Goal: Navigation & Orientation: Understand site structure

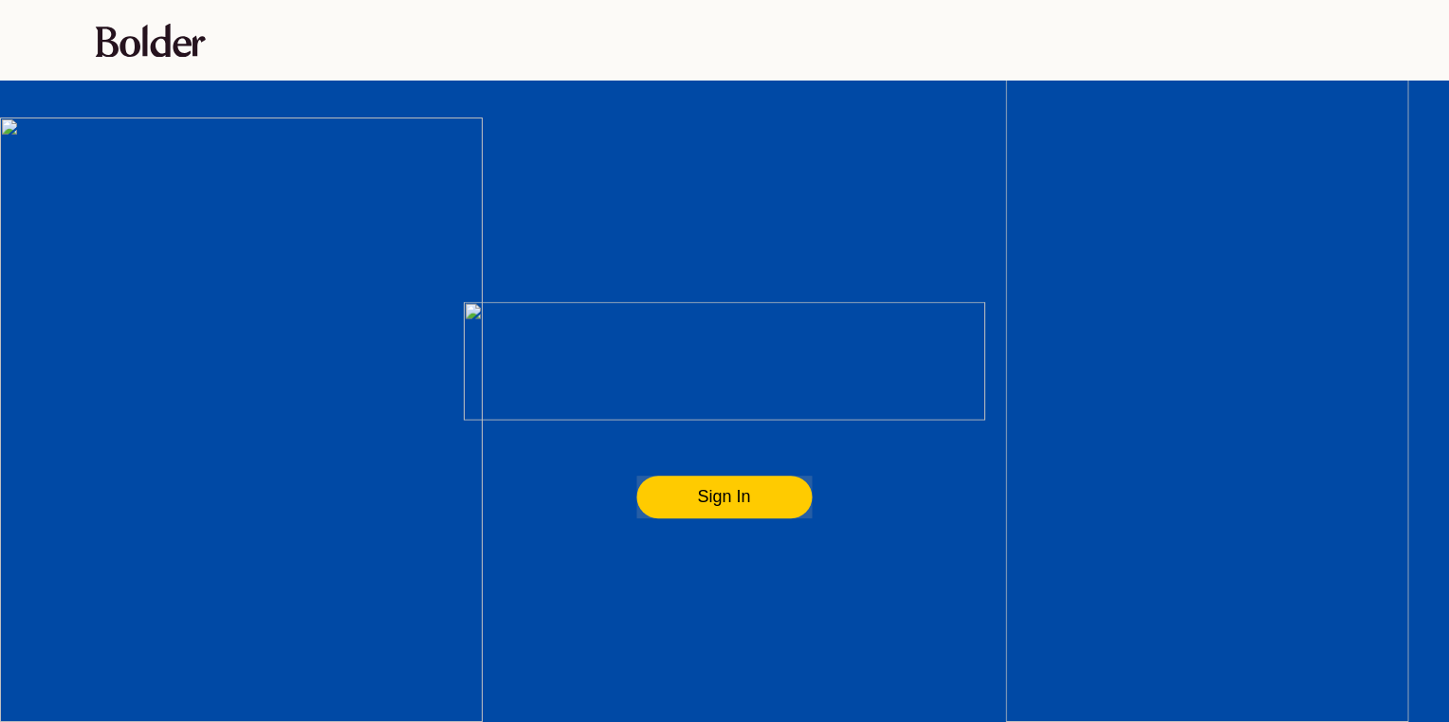
click at [702, 491] on flt-glass-pane at bounding box center [724, 361] width 1449 height 722
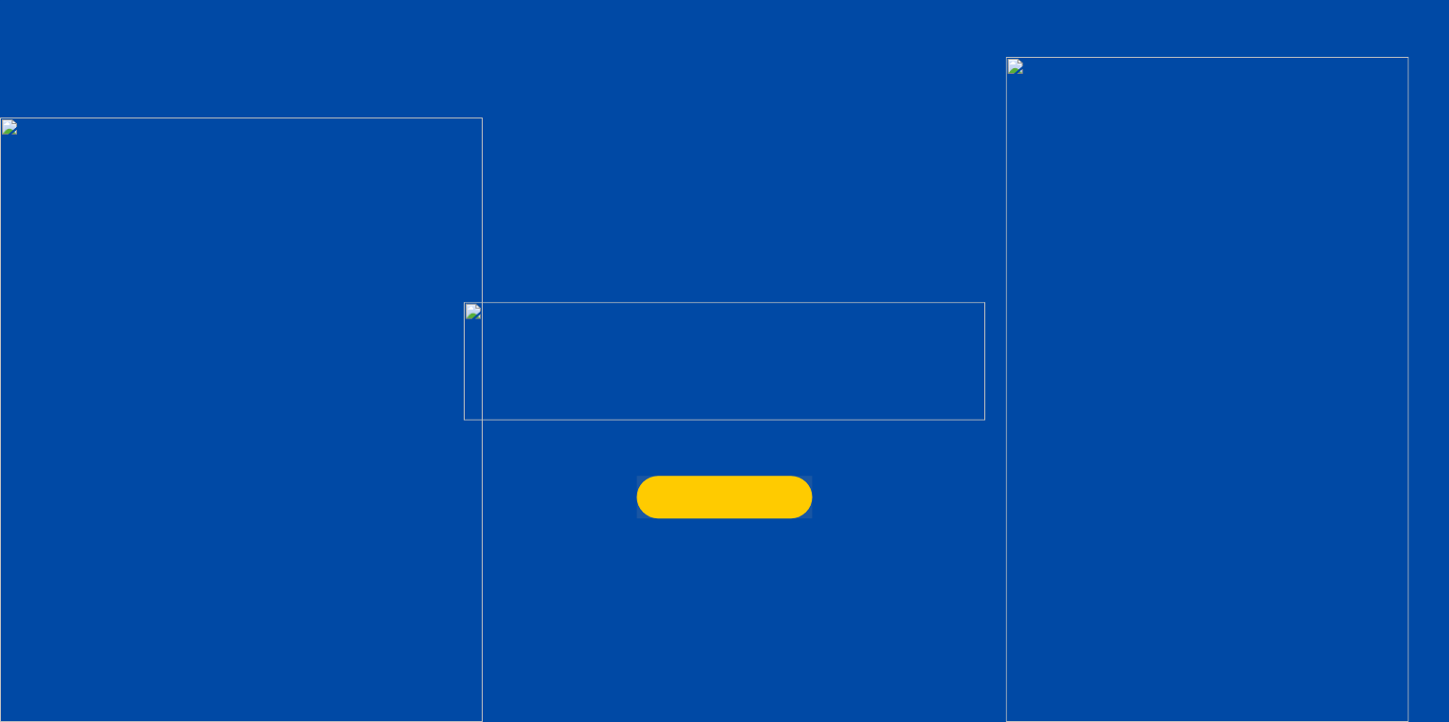
click at [755, 499] on flt-glass-pane at bounding box center [724, 361] width 1449 height 722
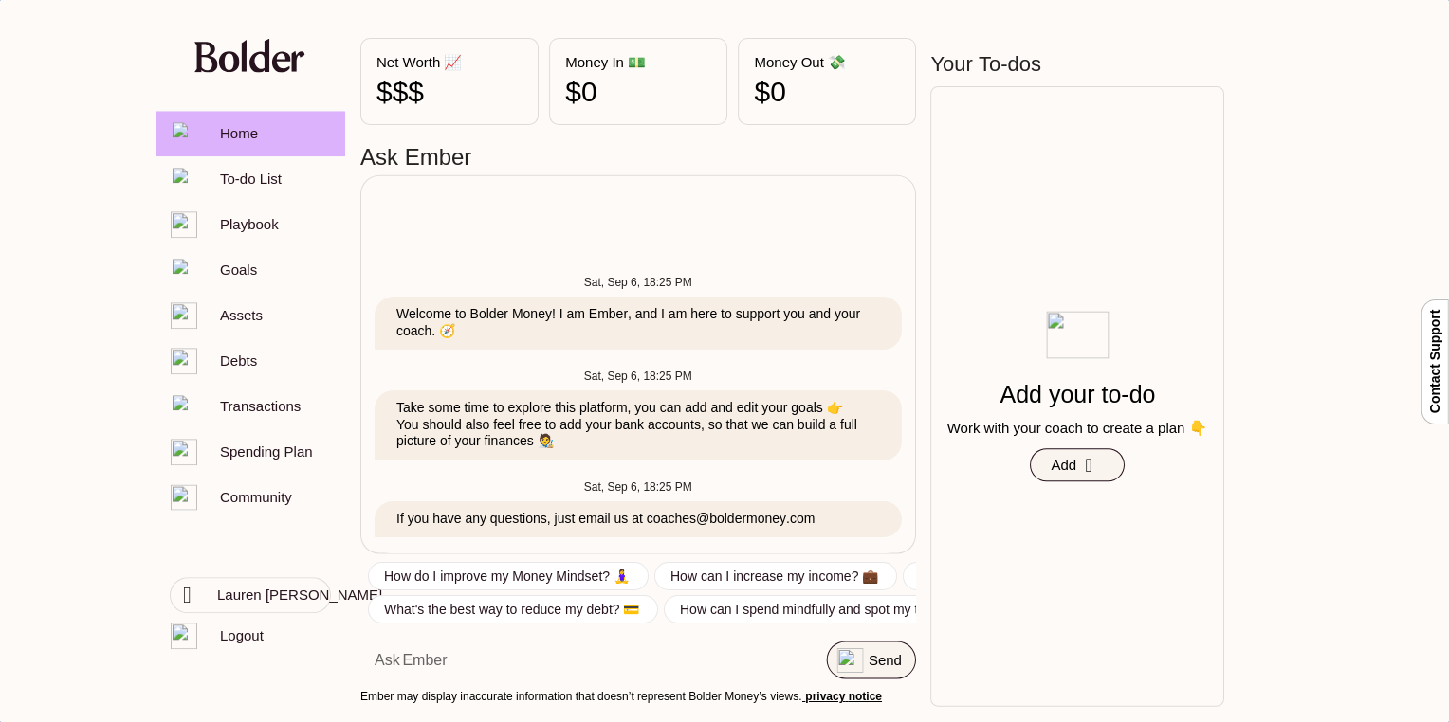
click at [310, 601] on flt-glass-pane at bounding box center [724, 361] width 1449 height 722
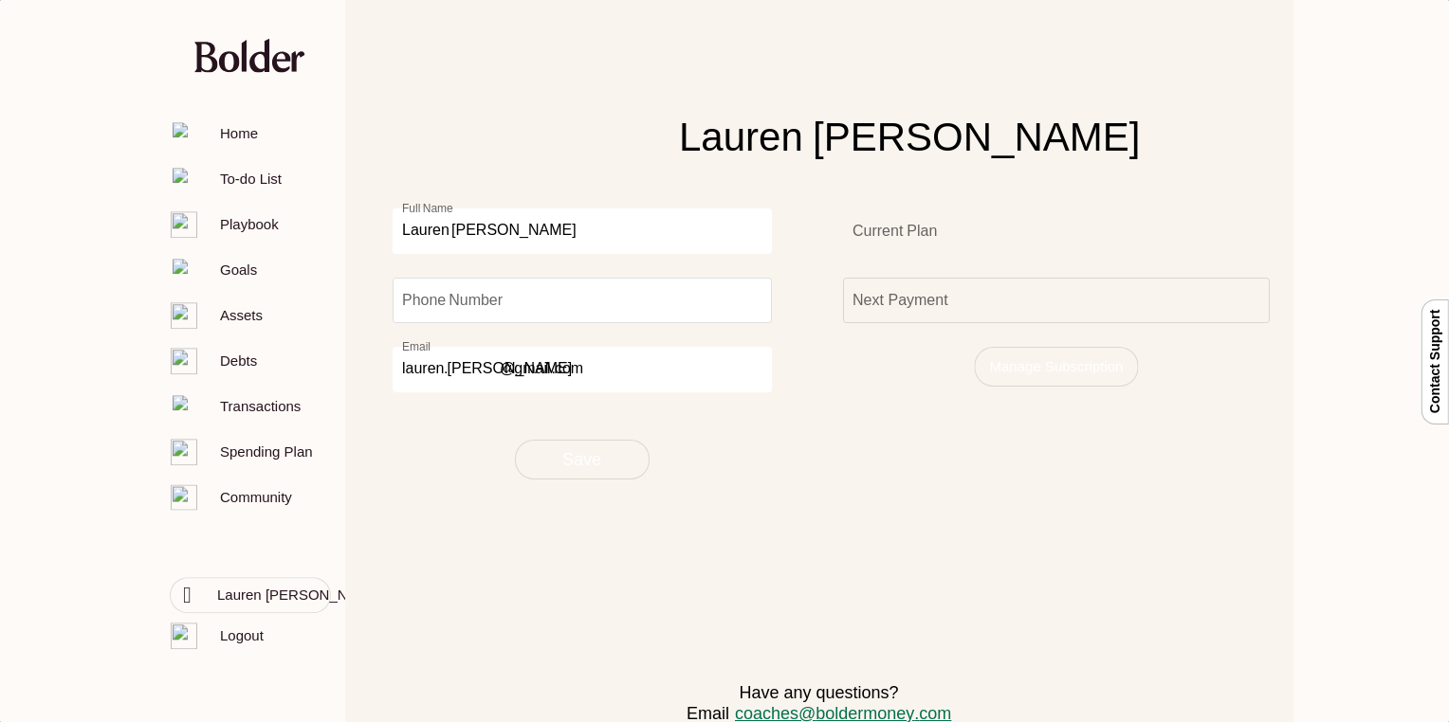
click at [1074, 362] on flt-glass-pane at bounding box center [724, 361] width 1449 height 722
click at [1086, 366] on flt-glass-pane at bounding box center [724, 361] width 1449 height 722
